Goal: Task Accomplishment & Management: Complete application form

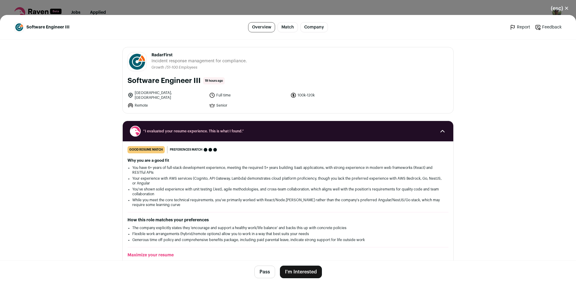
drag, startPoint x: 263, startPoint y: 271, endPoint x: 261, endPoint y: 268, distance: 3.1
click at [263, 271] on button "Pass" at bounding box center [264, 272] width 21 height 13
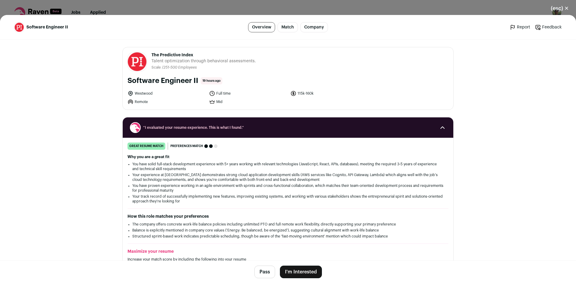
drag, startPoint x: 149, startPoint y: 53, endPoint x: 197, endPoint y: 55, distance: 47.4
click at [197, 55] on span "The Predictive Index" at bounding box center [203, 55] width 104 height 6
copy span "The Predictive Index"
drag, startPoint x: 300, startPoint y: 274, endPoint x: 302, endPoint y: 228, distance: 46.2
click at [300, 274] on button "I'm Interested" at bounding box center [301, 272] width 42 height 13
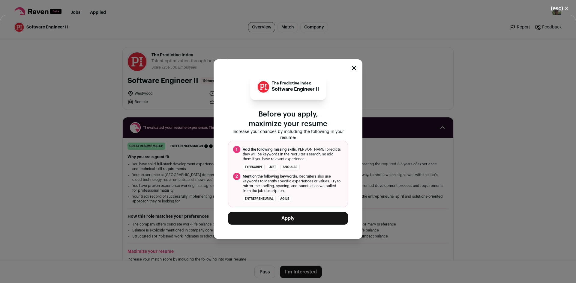
click at [297, 214] on button "Apply" at bounding box center [288, 218] width 120 height 13
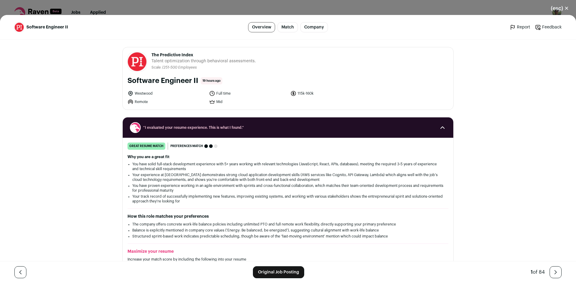
drag, startPoint x: 196, startPoint y: 52, endPoint x: 150, endPoint y: 53, distance: 46.2
click at [151, 53] on span "The Predictive Index" at bounding box center [203, 55] width 104 height 6
copy span "The Predictive Index"
drag, startPoint x: 559, startPoint y: 7, endPoint x: 415, endPoint y: 0, distance: 143.8
click at [559, 7] on button "(esc) ✕" at bounding box center [559, 8] width 32 height 13
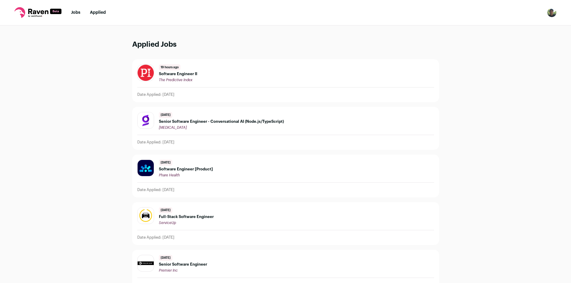
click at [80, 14] on link "Jobs" at bounding box center [75, 12] width 9 height 4
